Goal: Information Seeking & Learning: Learn about a topic

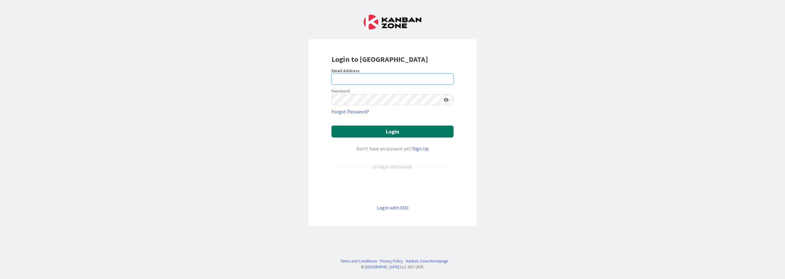
type input "[PERSON_NAME][EMAIL_ADDRESS][PERSON_NAME][DOMAIN_NAME]"
click at [387, 132] on button "Login" at bounding box center [392, 132] width 122 height 12
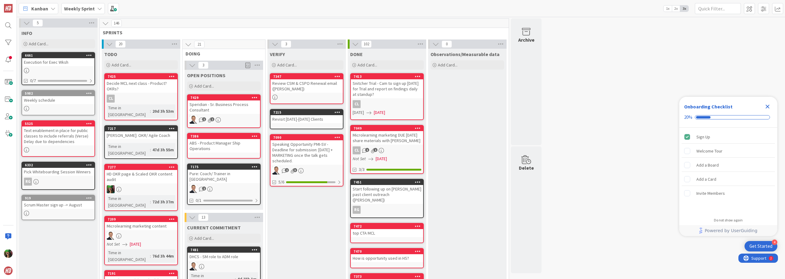
click at [74, 12] on span "Weekly Sprint" at bounding box center [79, 8] width 31 height 7
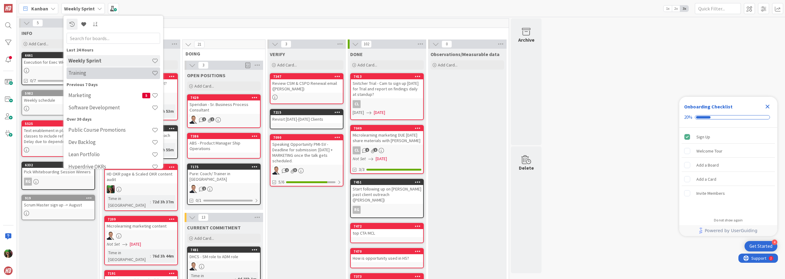
click at [96, 73] on h4 "Training" at bounding box center [109, 73] width 83 height 6
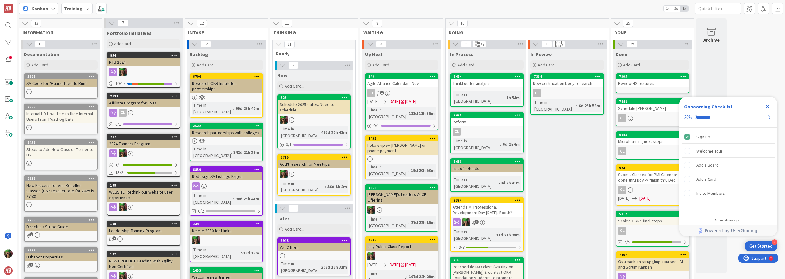
click at [769, 106] on icon "Close Checklist" at bounding box center [766, 106] width 7 height 7
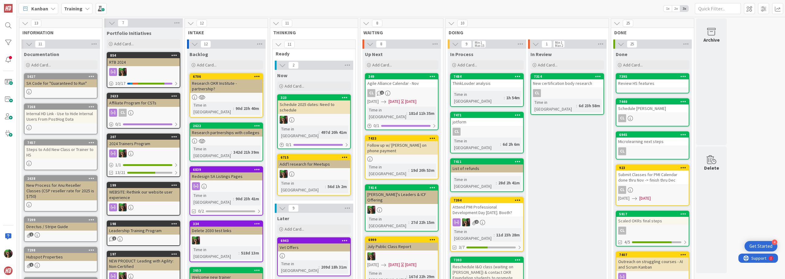
scroll to position [31, 0]
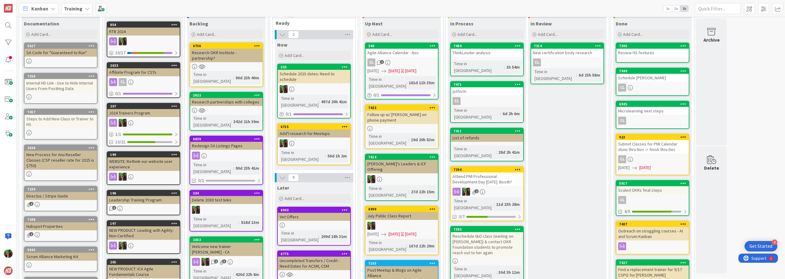
click at [486, 88] on div "jotform" at bounding box center [487, 91] width 72 height 8
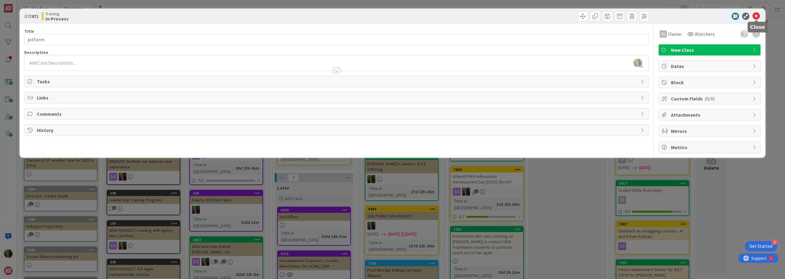
click at [756, 16] on icon at bounding box center [755, 16] width 7 height 7
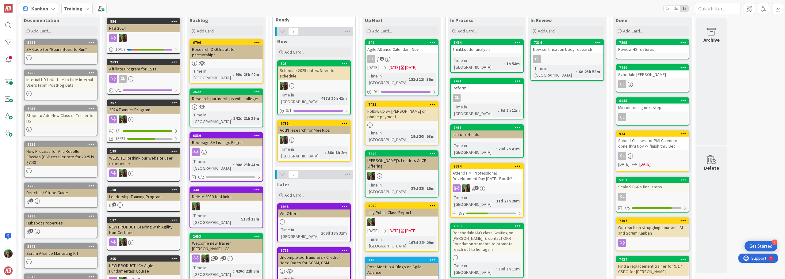
scroll to position [31, 0]
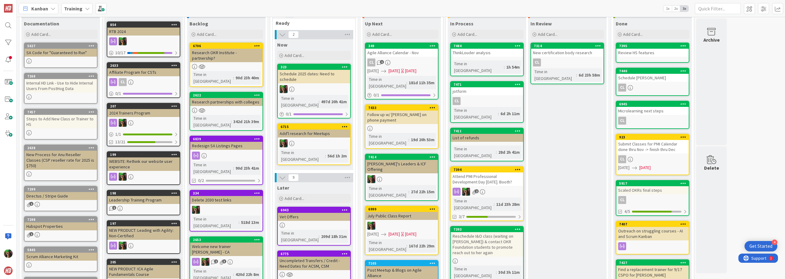
click at [378, 111] on div "Follow up w/ [PERSON_NAME] on phone payment" at bounding box center [401, 117] width 72 height 13
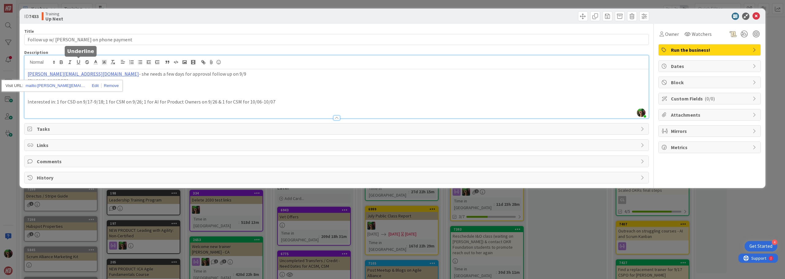
drag, startPoint x: 77, startPoint y: 63, endPoint x: 245, endPoint y: 101, distance: 172.8
click at [245, 101] on p "Interested in: 1 for CSD on 9/17-9/18; 1 for CSM on 9/26; 1 for AI for Product …" at bounding box center [337, 101] width 618 height 7
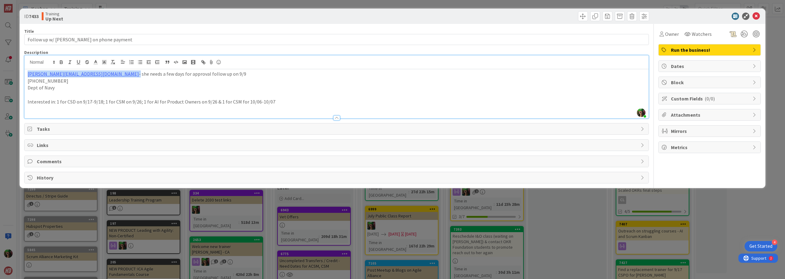
drag, startPoint x: 97, startPoint y: 74, endPoint x: 26, endPoint y: 67, distance: 71.1
click at [26, 67] on div "[PERSON_NAME] just joined [PERSON_NAME][EMAIL_ADDRESS][DOMAIN_NAME] - she needs…" at bounding box center [337, 86] width 624 height 63
copy p "[PERSON_NAME][EMAIL_ADDRESS][DOMAIN_NAME]"
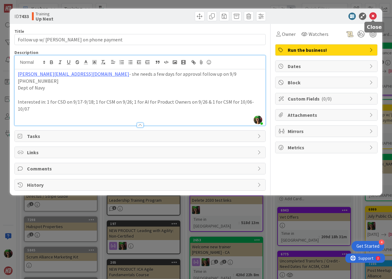
click at [374, 16] on icon at bounding box center [372, 16] width 7 height 7
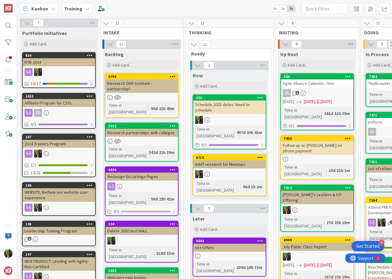
scroll to position [0, 5]
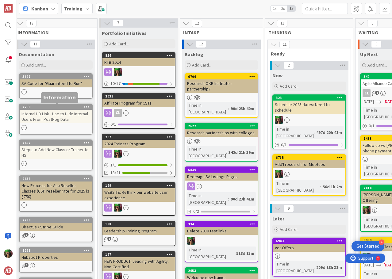
click at [53, 92] on div at bounding box center [56, 91] width 72 height 5
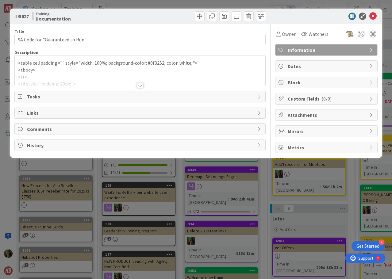
click at [30, 74] on div at bounding box center [140, 78] width 250 height 16
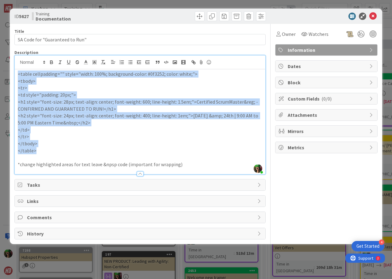
drag, startPoint x: 18, startPoint y: 73, endPoint x: 47, endPoint y: 150, distance: 82.0
click at [47, 150] on div "<table cellpadding="" style="width: 100%; background-color: #0f3252; color: whi…" at bounding box center [140, 121] width 250 height 105
copy div "<table cellpadding="" style="width: 100%; background-color: #0f3252; color: whi…"
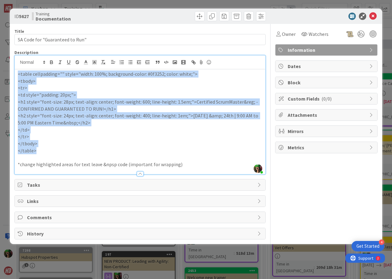
copy div "<table cellpadding="" style="width: 100%; background-color: #0f3252; color: whi…"
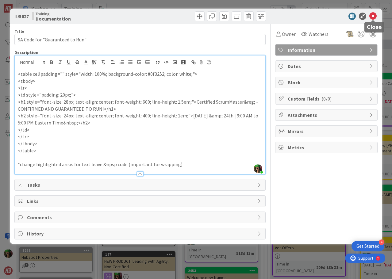
click at [372, 15] on icon at bounding box center [372, 16] width 7 height 7
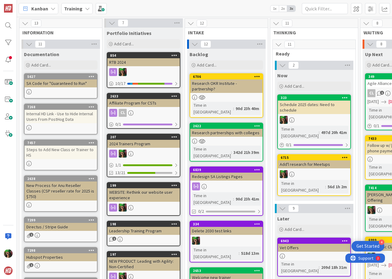
click at [39, 83] on div "SA Code for "Guaranteed to Run"" at bounding box center [61, 83] width 72 height 8
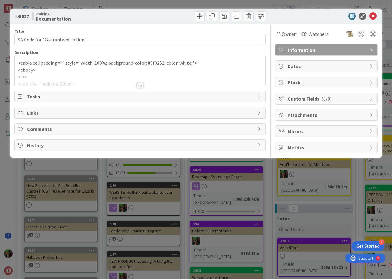
click at [40, 70] on div at bounding box center [140, 78] width 250 height 16
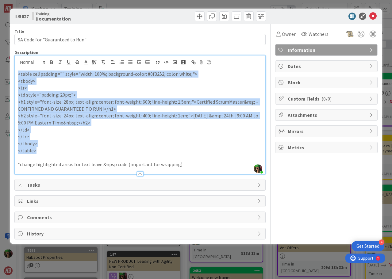
drag, startPoint x: 18, startPoint y: 76, endPoint x: 50, endPoint y: 152, distance: 82.3
click at [50, 152] on div "<table cellpadding="" style="width: 100%; background-color: #0f3252; color: whi…" at bounding box center [140, 121] width 250 height 105
copy div "<table cellpadding="" style="width: 100%; background-color: #0f3252; color: whi…"
